Goal: Task Accomplishment & Management: Use online tool/utility

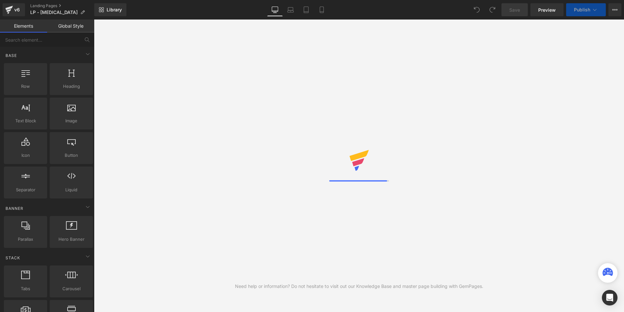
click at [257, 76] on div "Need help or information? Do not hesitate to visit out our Knowledge Base and m…" at bounding box center [359, 166] width 530 height 292
click at [234, 161] on div "Need help or information? Do not hesitate to visit out our Knowledge Base and m…" at bounding box center [359, 166] width 530 height 292
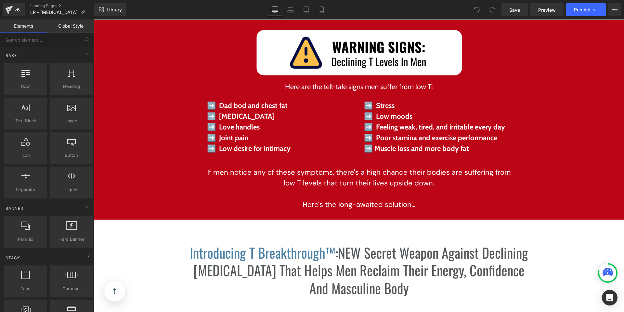
scroll to position [1732, 0]
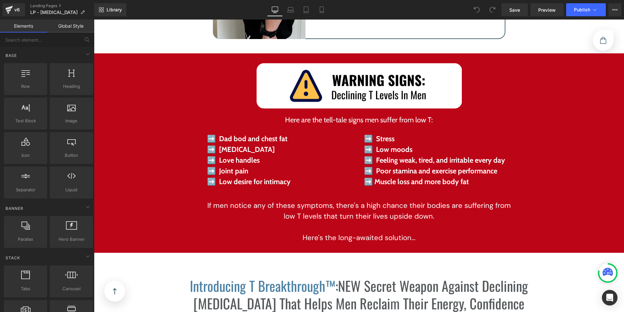
click at [150, 159] on div "Image Here are the tell-tale signs men suffer from low T: Text Block ➡️ Dad bod…" at bounding box center [359, 156] width 530 height 186
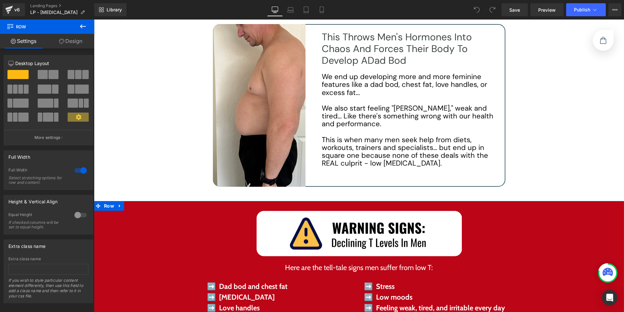
scroll to position [1588, 0]
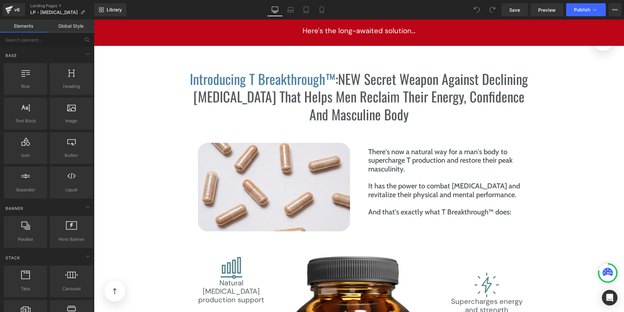
scroll to position [1972, 0]
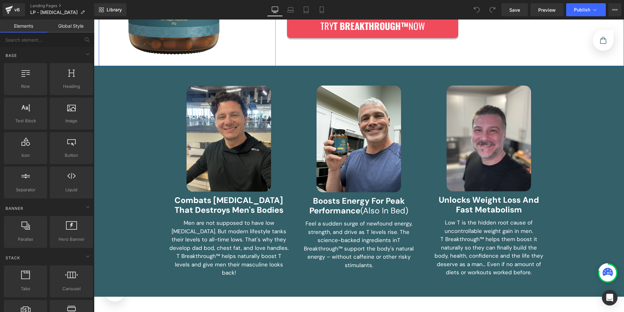
scroll to position [698, 0]
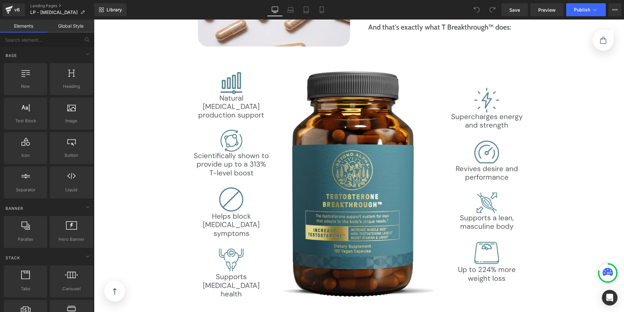
scroll to position [1923, 0]
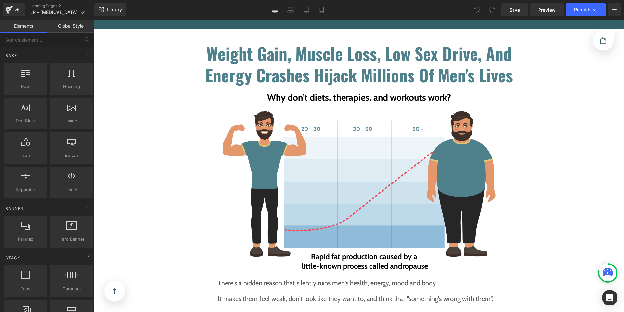
scroll to position [857, 0]
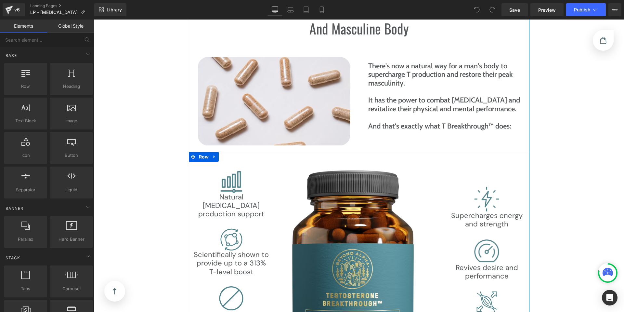
scroll to position [2167, 0]
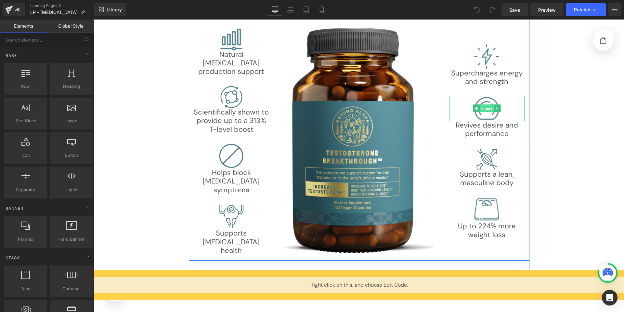
click at [480, 111] on div "Image" at bounding box center [486, 108] width 75 height 25
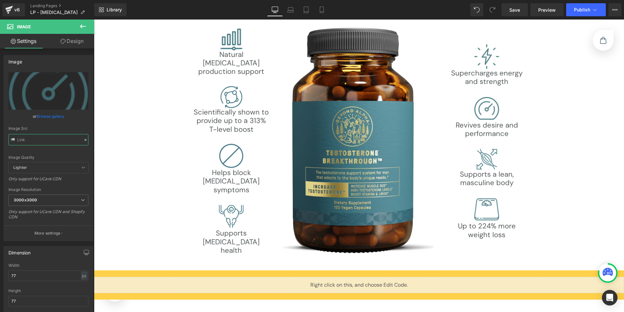
scroll to position [0, 124]
drag, startPoint x: 117, startPoint y: 157, endPoint x: 175, endPoint y: 145, distance: 59.7
click at [68, 154] on div "Image Quality Lighter Lightest Lighter Lighter Lightest Only support for UCare …" at bounding box center [48, 117] width 80 height 90
click at [43, 140] on input "text" at bounding box center [48, 139] width 80 height 11
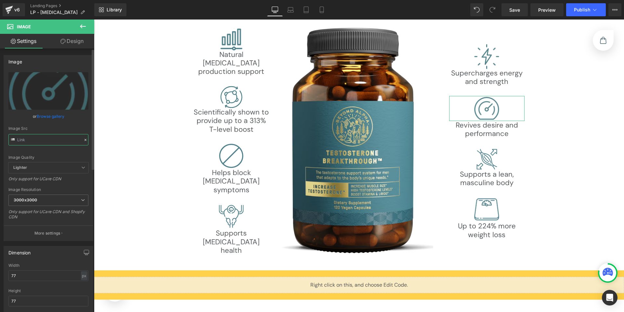
click at [43, 140] on input "text" at bounding box center [48, 139] width 80 height 11
type input "[URL][DOMAIN_NAME]"
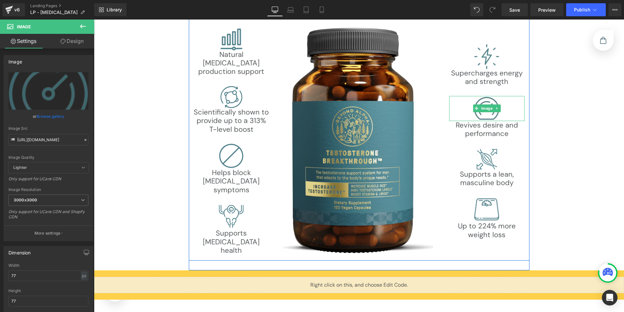
click at [480, 117] on img at bounding box center [486, 108] width 25 height 25
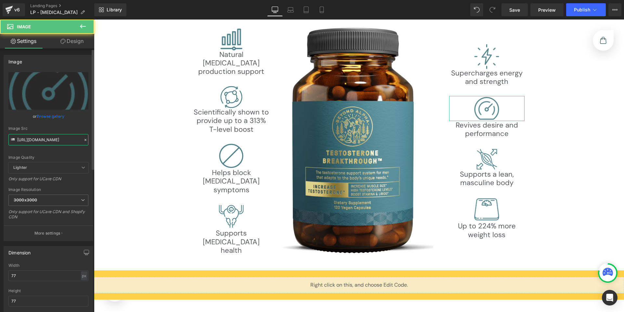
click at [33, 142] on input "[URL][DOMAIN_NAME]" at bounding box center [48, 139] width 80 height 11
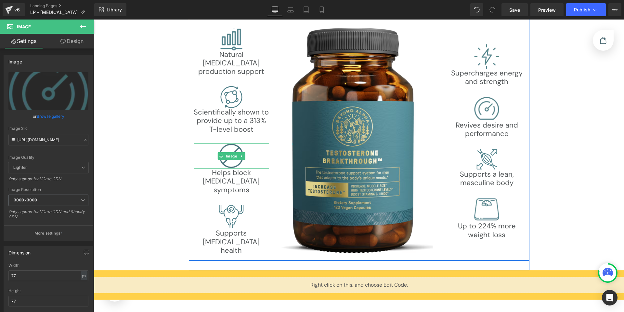
click at [233, 163] on img at bounding box center [231, 155] width 25 height 25
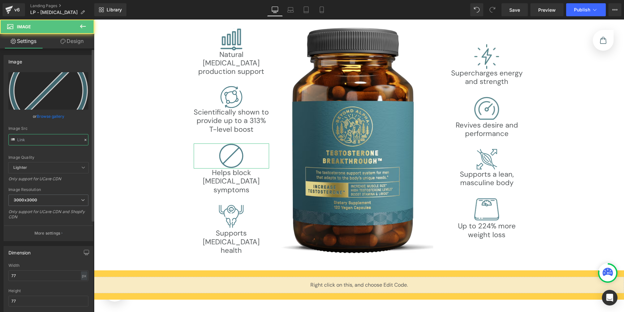
click at [49, 139] on input "text" at bounding box center [48, 139] width 80 height 11
drag, startPoint x: 114, startPoint y: 160, endPoint x: 132, endPoint y: 143, distance: 23.7
click at [64, 151] on div "Image Quality Lighter Lightest Lighter Lighter Lightest Only support for UCare …" at bounding box center [48, 117] width 80 height 90
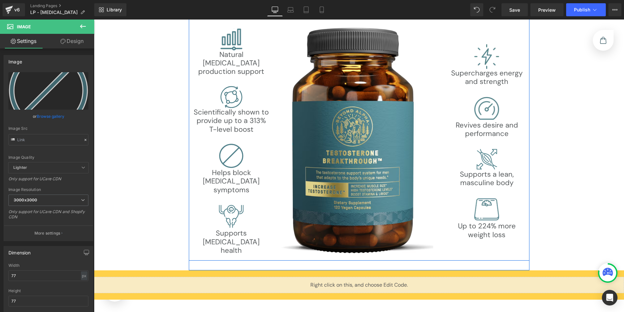
click at [233, 232] on p "Supports [MEDICAL_DATA] health" at bounding box center [231, 242] width 75 height 26
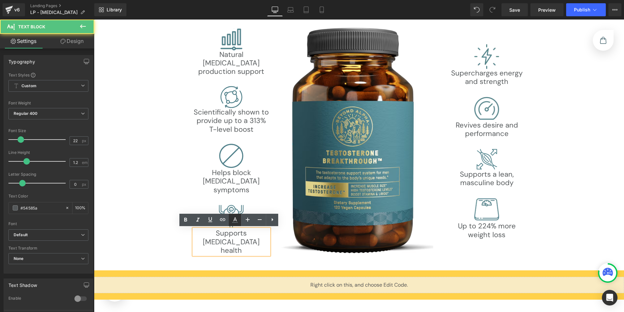
click at [229, 220] on link at bounding box center [235, 220] width 12 height 12
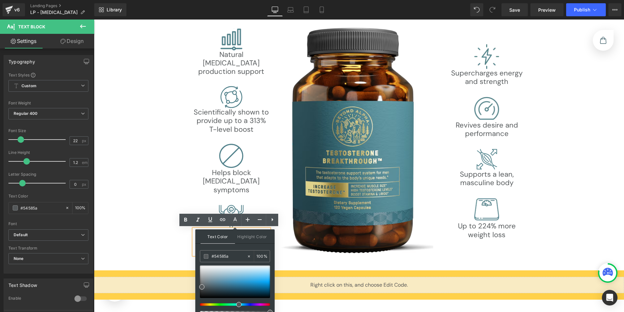
click at [253, 187] on p "Helps block [MEDICAL_DATA] symptoms" at bounding box center [231, 181] width 75 height 26
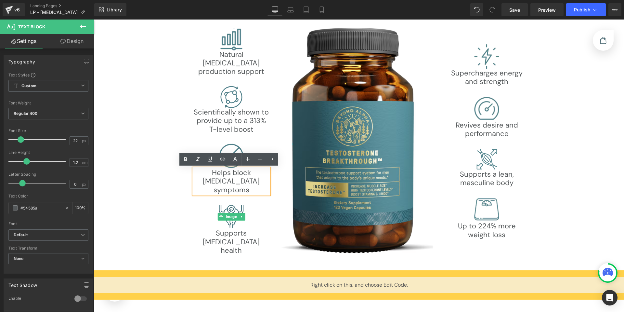
click at [231, 211] on img at bounding box center [231, 216] width 25 height 25
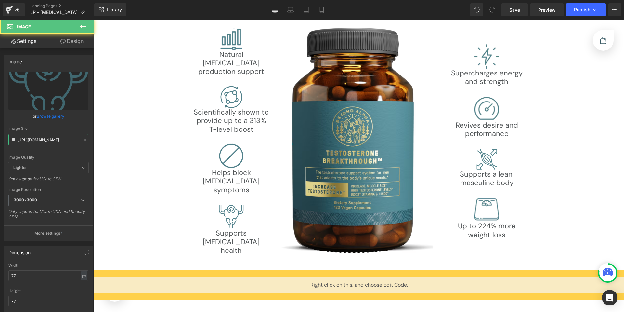
scroll to position [0, 113]
drag, startPoint x: 153, startPoint y: 159, endPoint x: 157, endPoint y: 143, distance: 17.0
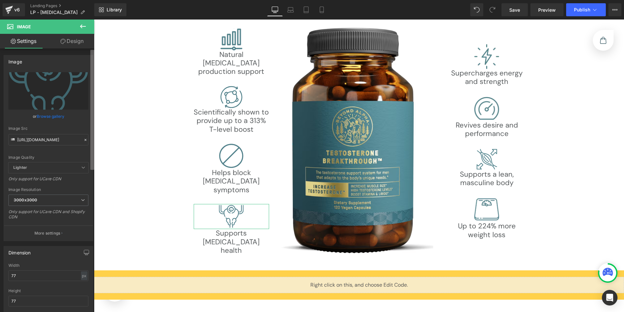
click at [69, 148] on div "Image Quality Lighter Lightest Lighter Lighter Lightest Only support for UCare …" at bounding box center [48, 117] width 80 height 90
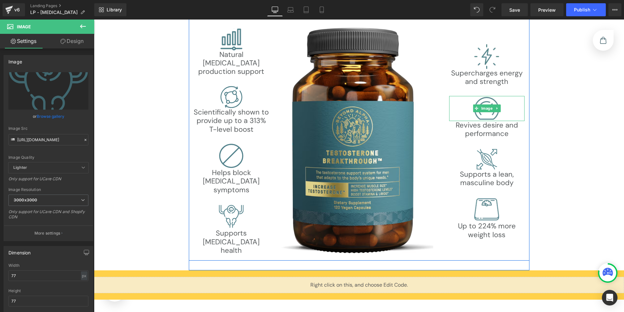
click at [482, 102] on img at bounding box center [486, 108] width 25 height 25
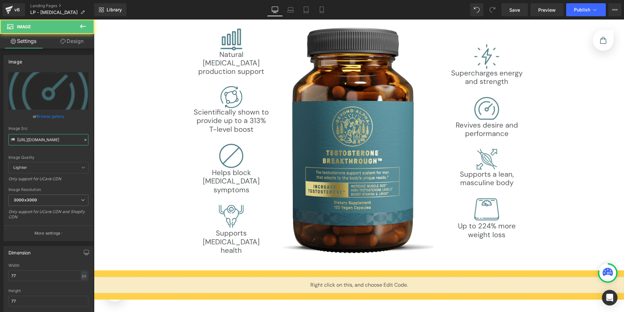
scroll to position [0, 124]
drag, startPoint x: 132, startPoint y: 158, endPoint x: 177, endPoint y: 137, distance: 49.9
click at [38, 138] on input "[URL][DOMAIN_NAME]" at bounding box center [48, 139] width 80 height 11
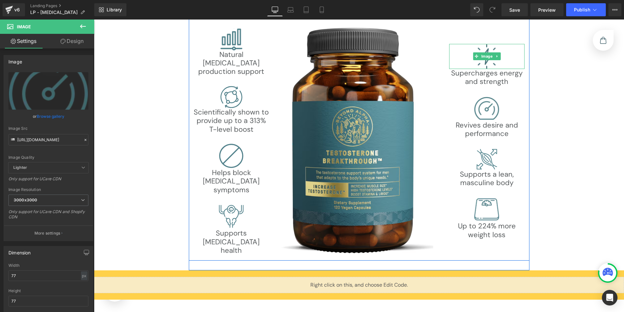
click at [485, 62] on img at bounding box center [486, 56] width 25 height 25
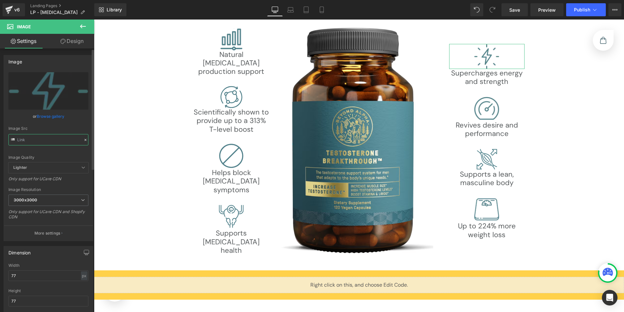
click at [51, 142] on input "text" at bounding box center [48, 139] width 80 height 11
drag, startPoint x: 123, startPoint y: 162, endPoint x: 164, endPoint y: 146, distance: 43.6
click at [60, 142] on input "text" at bounding box center [48, 139] width 80 height 11
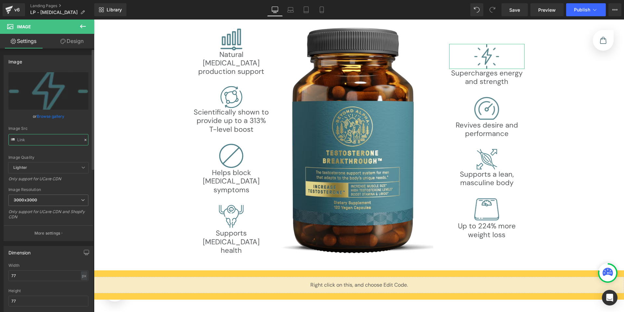
type input "[URL][DOMAIN_NAME]"
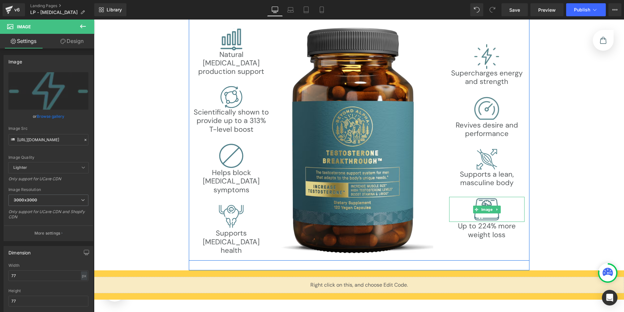
click at [488, 216] on img at bounding box center [486, 209] width 25 height 25
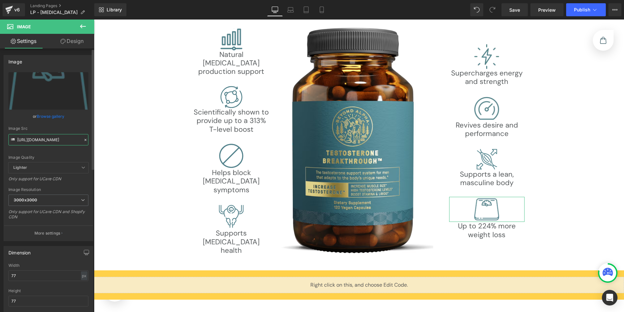
click at [56, 143] on input "[URL][DOMAIN_NAME]" at bounding box center [48, 139] width 80 height 11
click at [52, 143] on input "[URL][DOMAIN_NAME]" at bounding box center [48, 139] width 80 height 11
click at [53, 139] on input "[URL][DOMAIN_NAME]" at bounding box center [48, 139] width 80 height 11
click at [57, 150] on div "Image Quality Lighter Lightest Lighter Lighter Lightest Only support for UCare …" at bounding box center [48, 117] width 80 height 90
click at [51, 140] on input "[URL][DOMAIN_NAME]" at bounding box center [48, 139] width 80 height 11
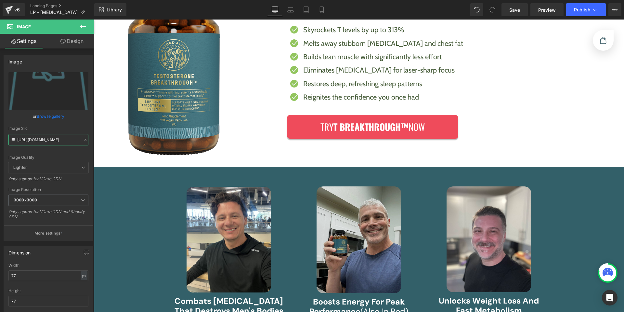
scroll to position [0, 0]
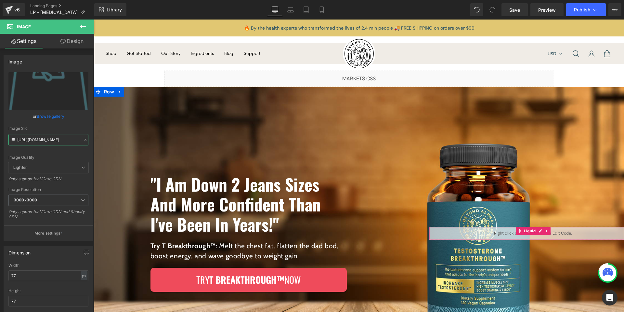
click at [537, 231] on div "Liquid" at bounding box center [533, 233] width 208 height 13
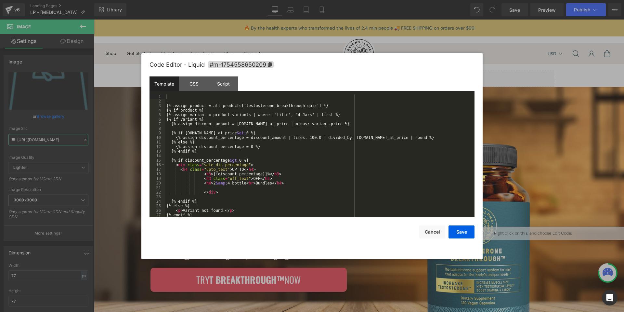
scroll to position [41, 0]
